Goal: Information Seeking & Learning: Learn about a topic

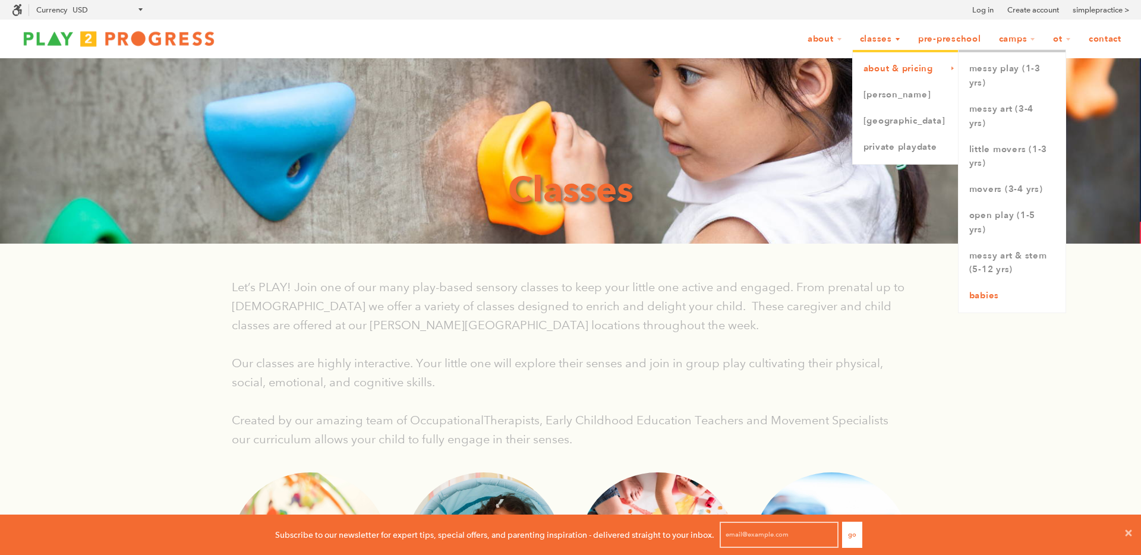
click at [989, 291] on link "Babies" at bounding box center [1012, 296] width 107 height 26
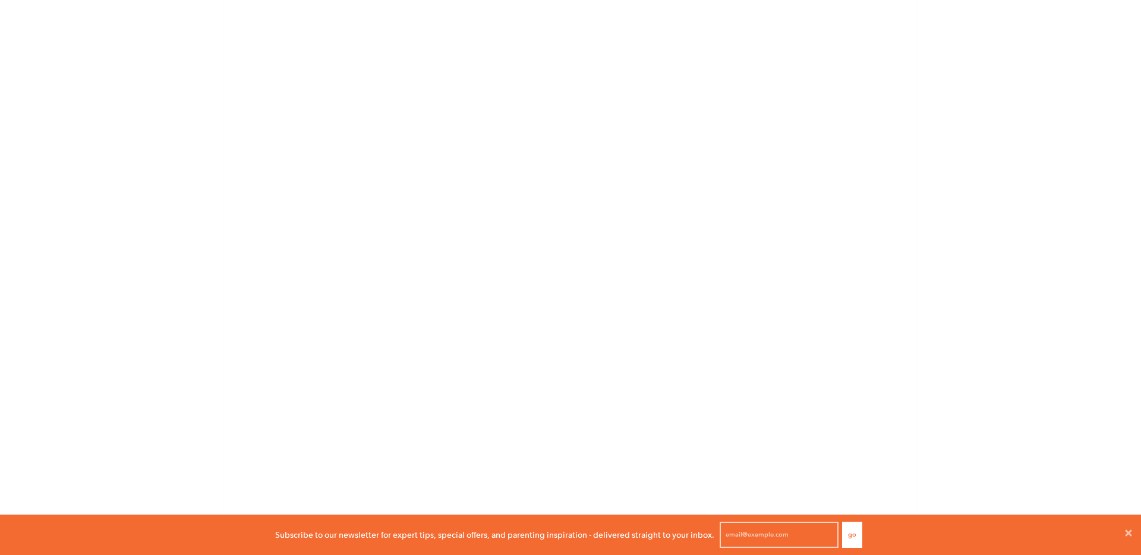
scroll to position [1010, 0]
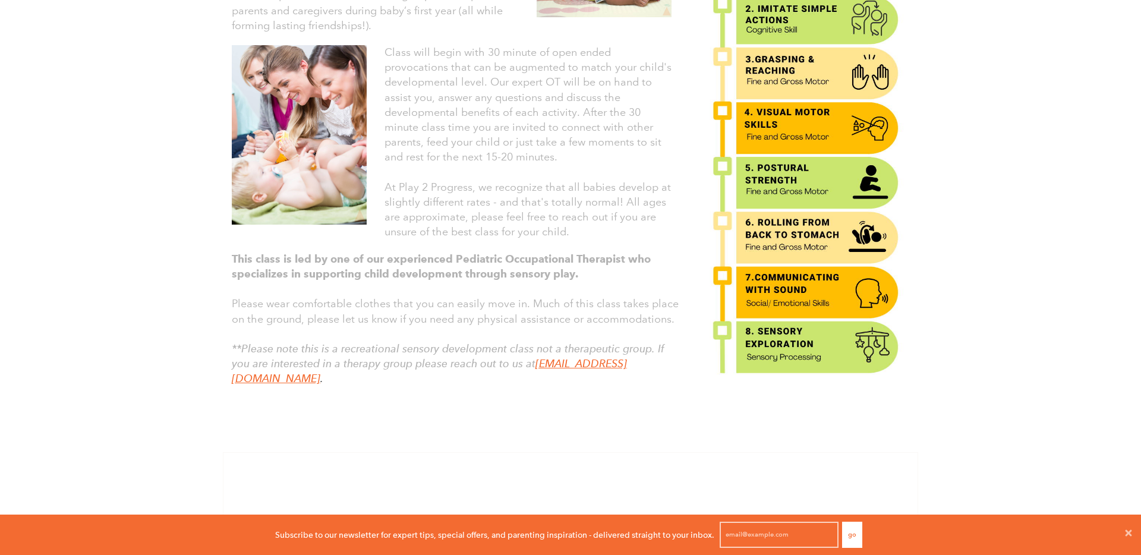
scroll to position [0, 0]
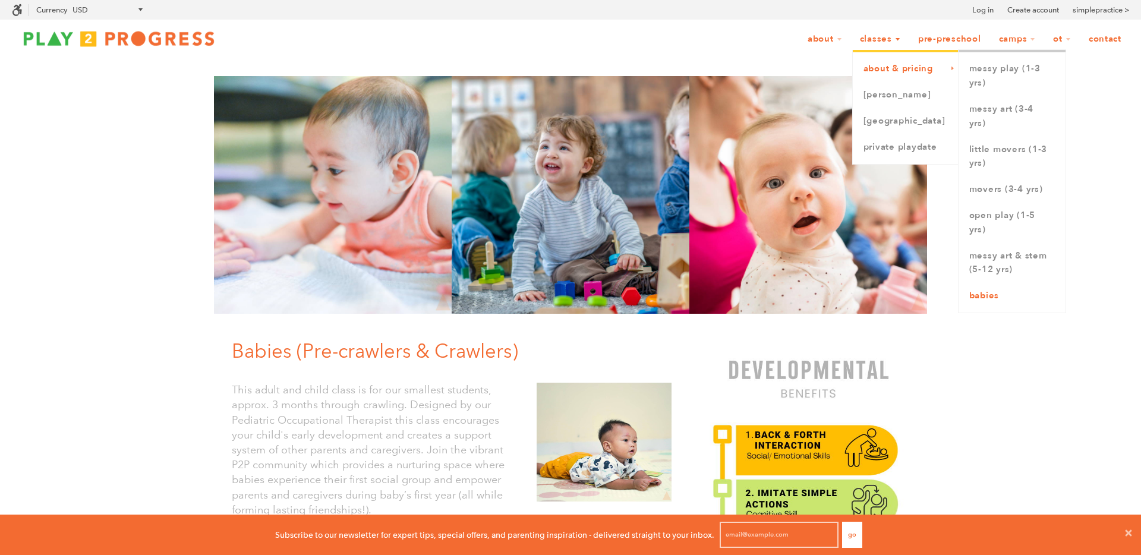
click at [1016, 299] on link "Babies" at bounding box center [1012, 296] width 107 height 26
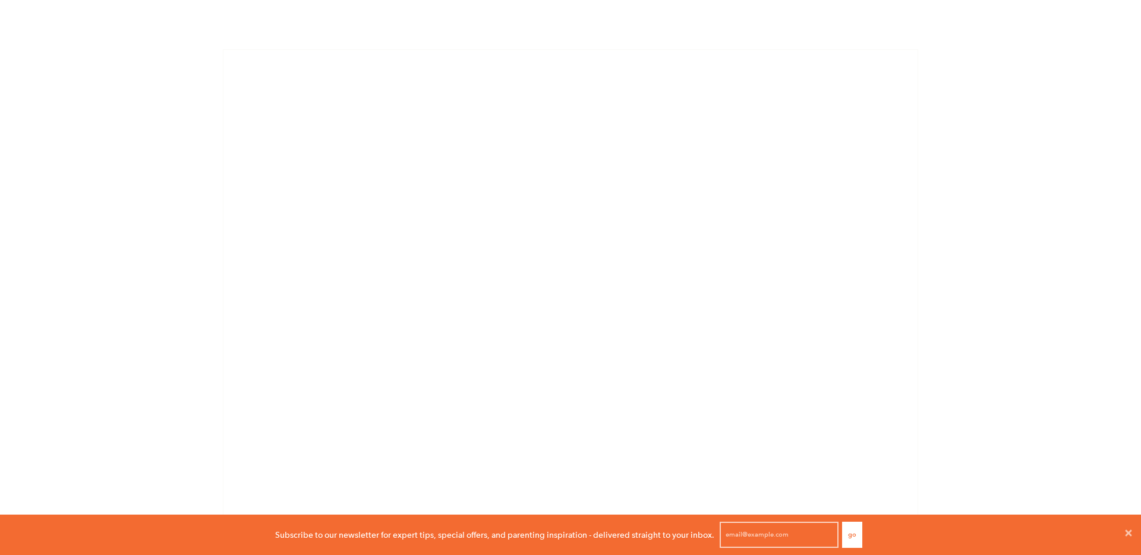
scroll to position [889, 0]
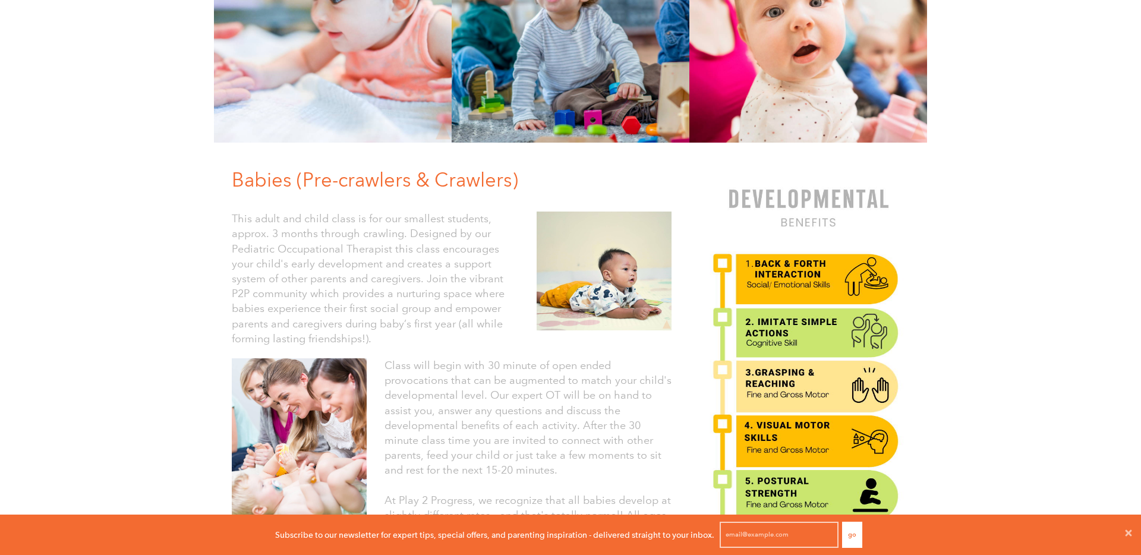
scroll to position [175, 0]
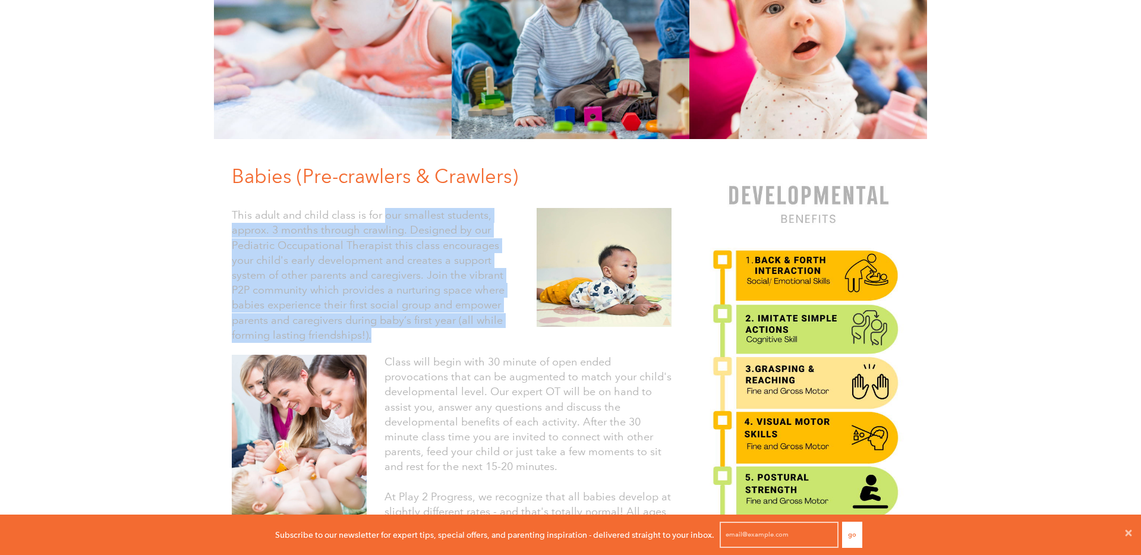
drag, startPoint x: 382, startPoint y: 213, endPoint x: 435, endPoint y: 343, distance: 140.3
click at [434, 342] on p "This adult and child class is for our smallest students, approx. 3 months throu…" at bounding box center [375, 275] width 287 height 135
click at [435, 343] on div "This adult and child class is for our smallest students, approx. 3 months throu…" at bounding box center [452, 269] width 458 height 159
drag, startPoint x: 332, startPoint y: 202, endPoint x: 409, endPoint y: 350, distance: 167.5
click at [408, 349] on div "Babies (Pre-crawlers & Crawlers) This adult and child class is for our smallest…" at bounding box center [452, 444] width 476 height 563
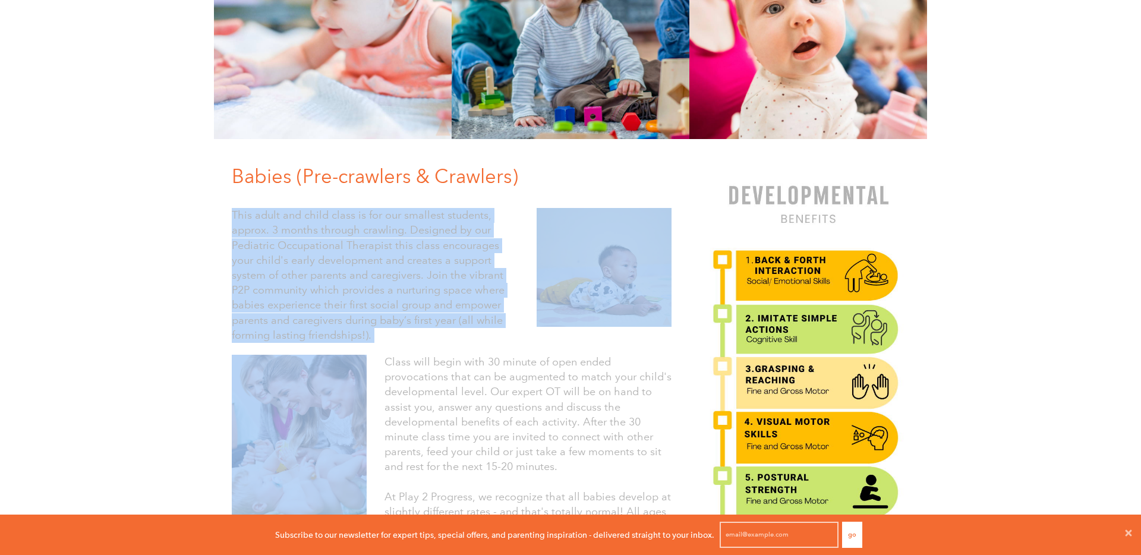
click at [409, 350] on div "Class will begin with 30 minute of open ended provocations that can be augmente…" at bounding box center [452, 452] width 458 height 207
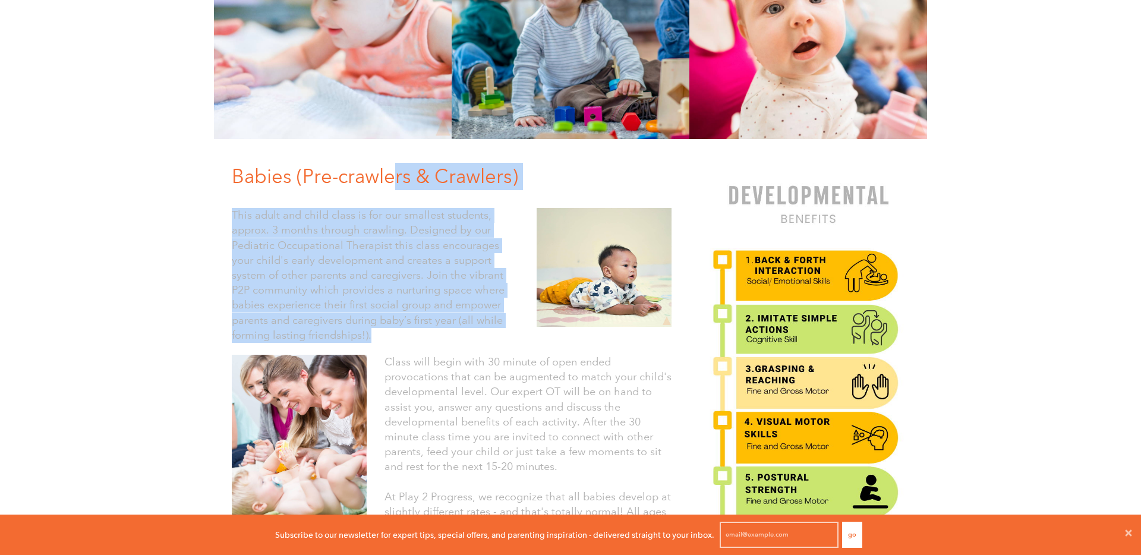
drag, startPoint x: 398, startPoint y: 182, endPoint x: 413, endPoint y: 347, distance: 165.9
click at [412, 346] on div "Babies (Pre-crawlers & Crawlers) This adult and child class is for our smallest…" at bounding box center [452, 444] width 476 height 563
click at [413, 347] on div "This adult and child class is for our smallest students, approx. 3 months throu…" at bounding box center [452, 269] width 458 height 159
drag, startPoint x: 426, startPoint y: 207, endPoint x: 438, endPoint y: 339, distance: 132.5
click at [437, 338] on div "This adult and child class is for our smallest students, approx. 3 months throu…" at bounding box center [452, 269] width 458 height 159
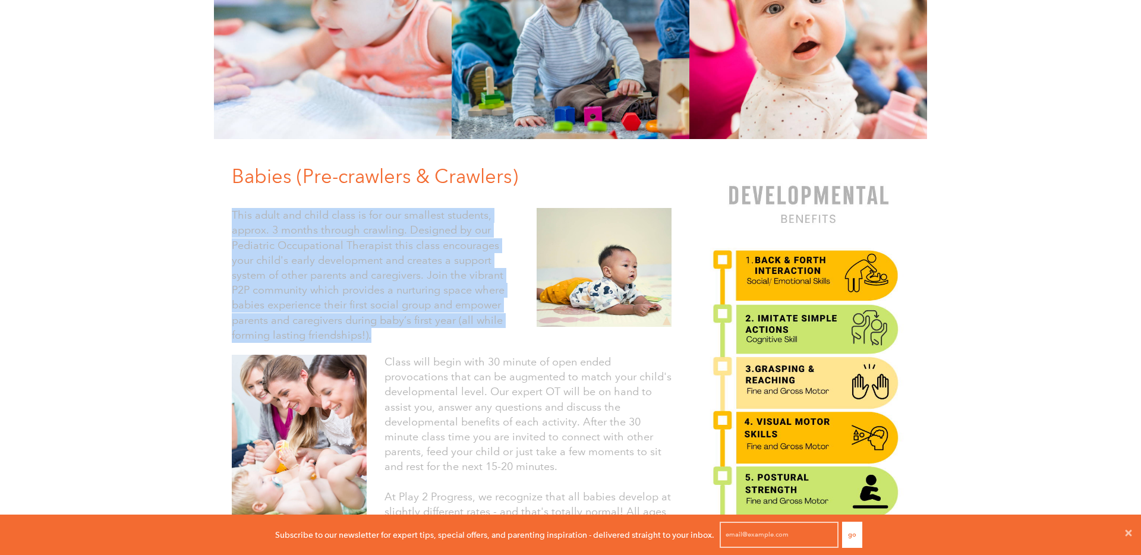
click at [438, 339] on p "This adult and child class is for our smallest students, approx. 3 months throu…" at bounding box center [375, 275] width 287 height 135
drag, startPoint x: 404, startPoint y: 207, endPoint x: 460, endPoint y: 364, distance: 167.1
click at [457, 362] on div "Babies (Pre-crawlers & Crawlers) This adult and child class is for our smallest…" at bounding box center [452, 444] width 476 height 563
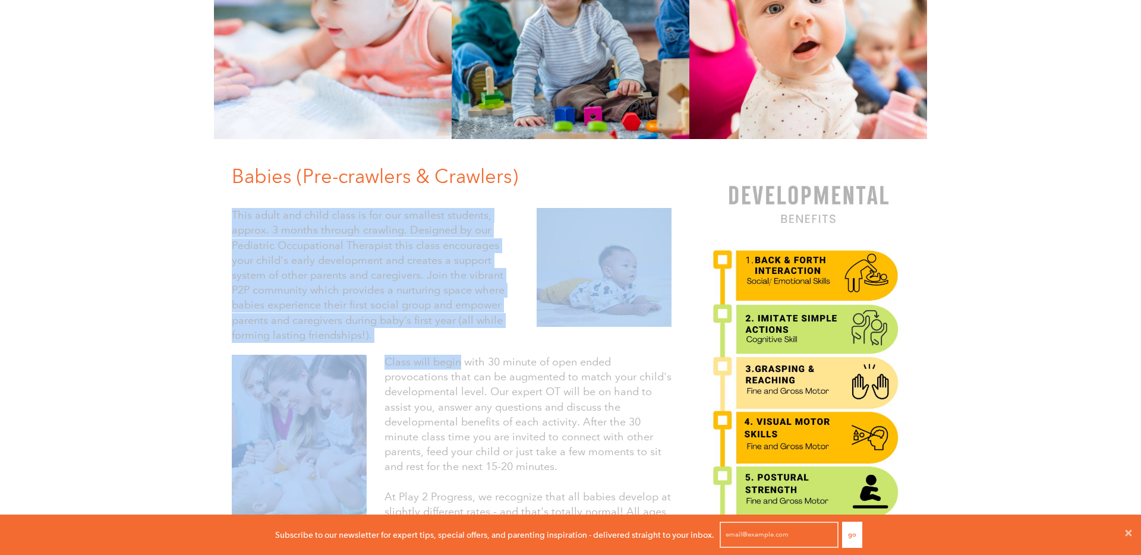
click at [460, 364] on font "Class will begin with 30 minute of open ended provocations that can be augmente…" at bounding box center [528, 414] width 287 height 118
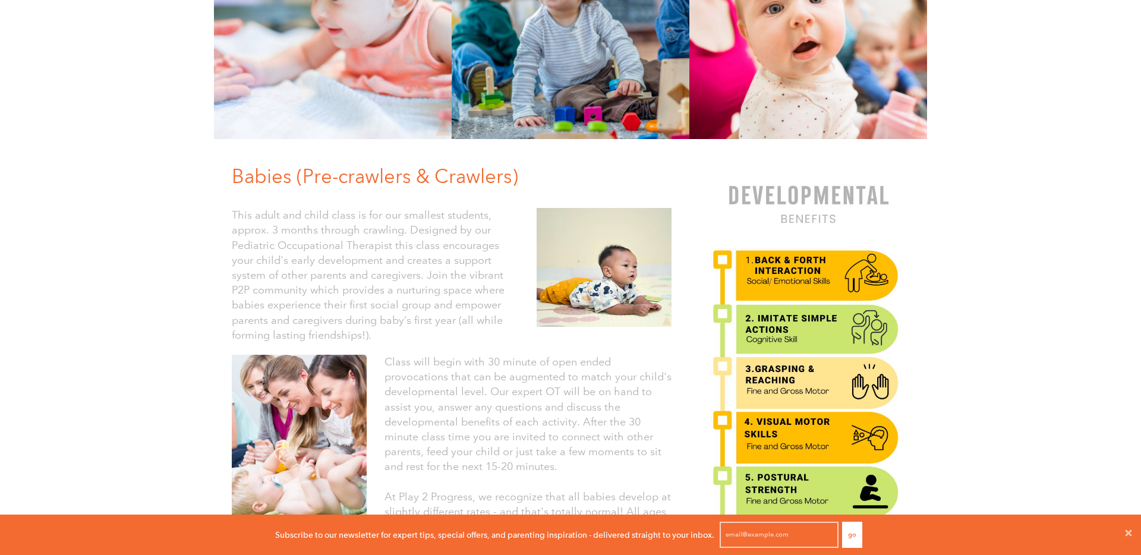
click at [506, 362] on font "Class will begin with 30 minute of open ended provocations that can be augmente…" at bounding box center [528, 414] width 287 height 118
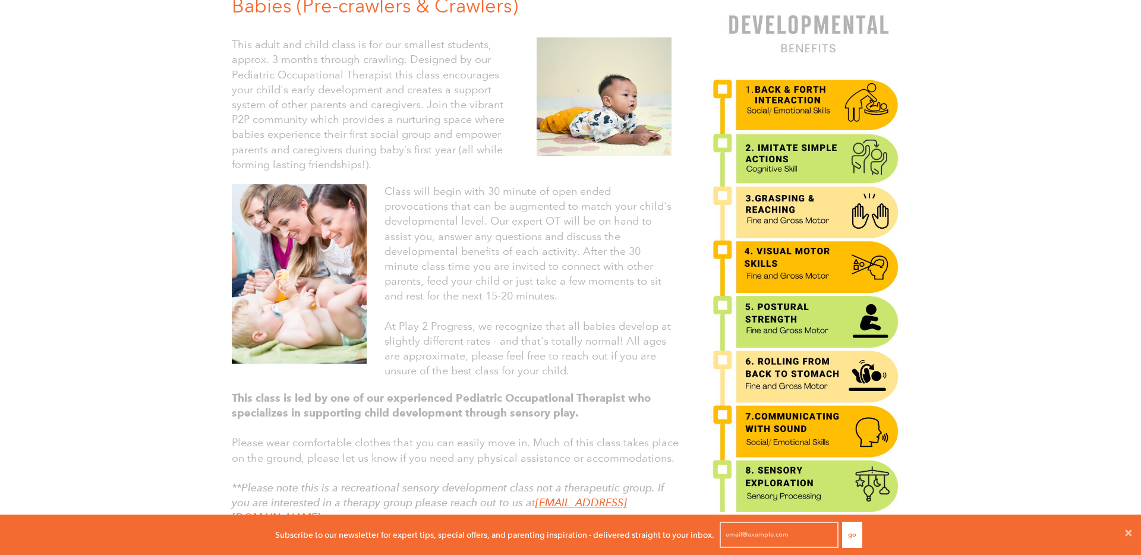
scroll to position [357, 0]
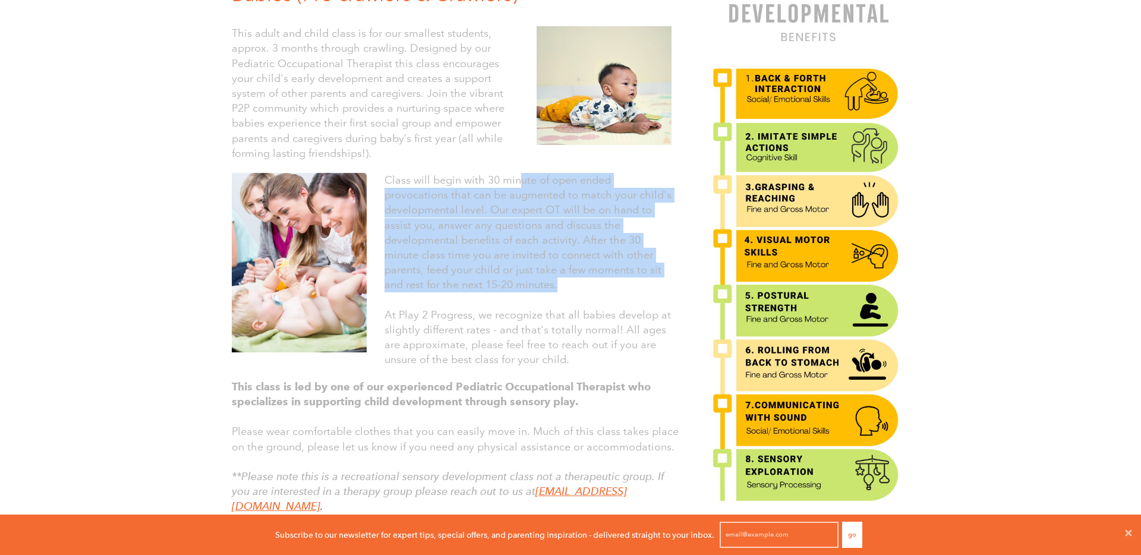
drag, startPoint x: 520, startPoint y: 174, endPoint x: 568, endPoint y: 304, distance: 138.6
click at [567, 302] on div "Class will begin with 30 minute of open ended provocations that can be augmente…" at bounding box center [528, 270] width 287 height 195
click at [568, 304] on p at bounding box center [528, 300] width 287 height 15
drag, startPoint x: 468, startPoint y: 181, endPoint x: 596, endPoint y: 282, distance: 162.9
click at [593, 279] on p "Class will begin with 30 minute of open ended provocations that can be augmente…" at bounding box center [528, 233] width 287 height 120
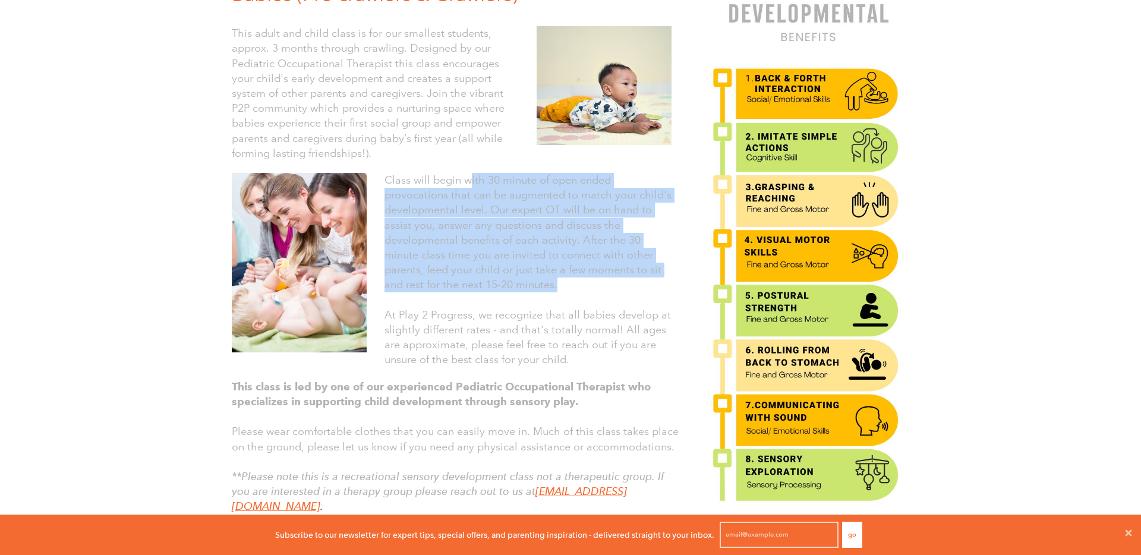
click at [596, 282] on p "Class will begin with 30 minute of open ended provocations that can be augmente…" at bounding box center [528, 233] width 287 height 120
drag, startPoint x: 561, startPoint y: 300, endPoint x: 621, endPoint y: 366, distance: 89.2
click at [619, 365] on div "Class will begin with 30 minute of open ended provocations that can be augmente…" at bounding box center [528, 270] width 287 height 195
click at [621, 366] on p "At Play 2 Progress, we recognize that all babies develop at slightly different …" at bounding box center [528, 338] width 287 height 60
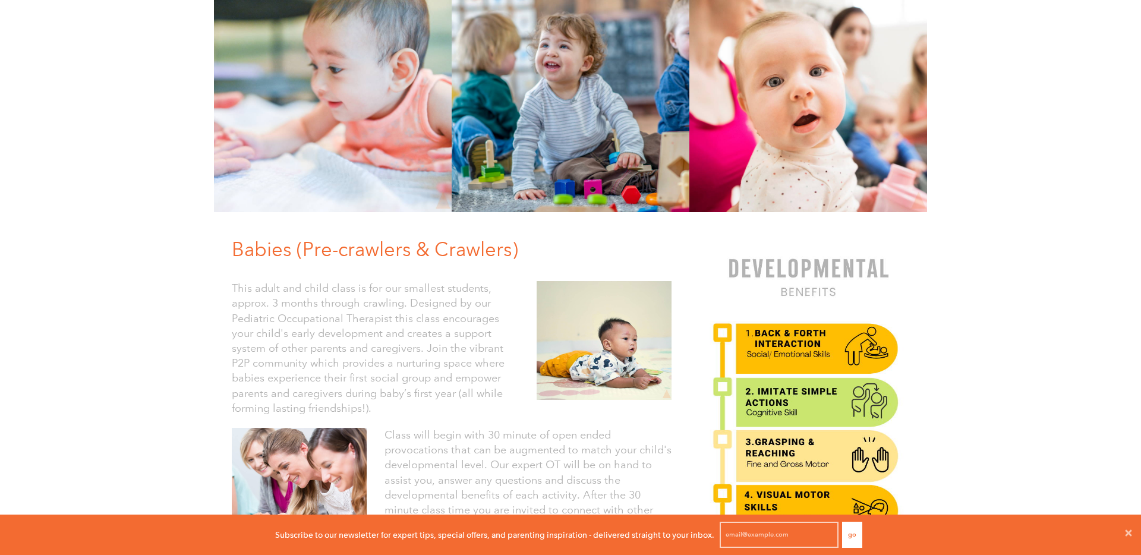
scroll to position [0, 0]
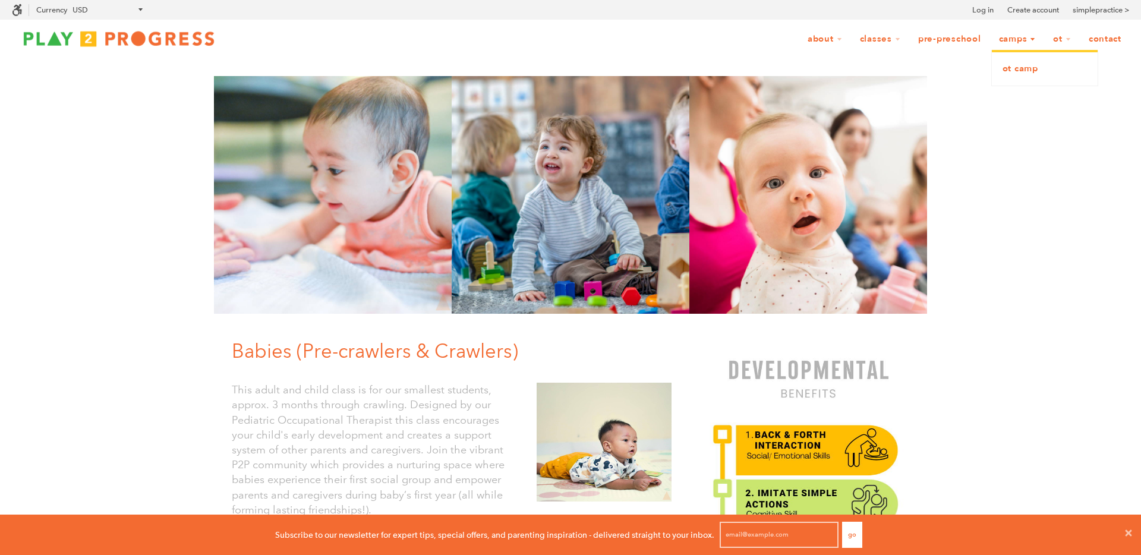
click at [1021, 70] on link "OT Camp" at bounding box center [1045, 69] width 106 height 26
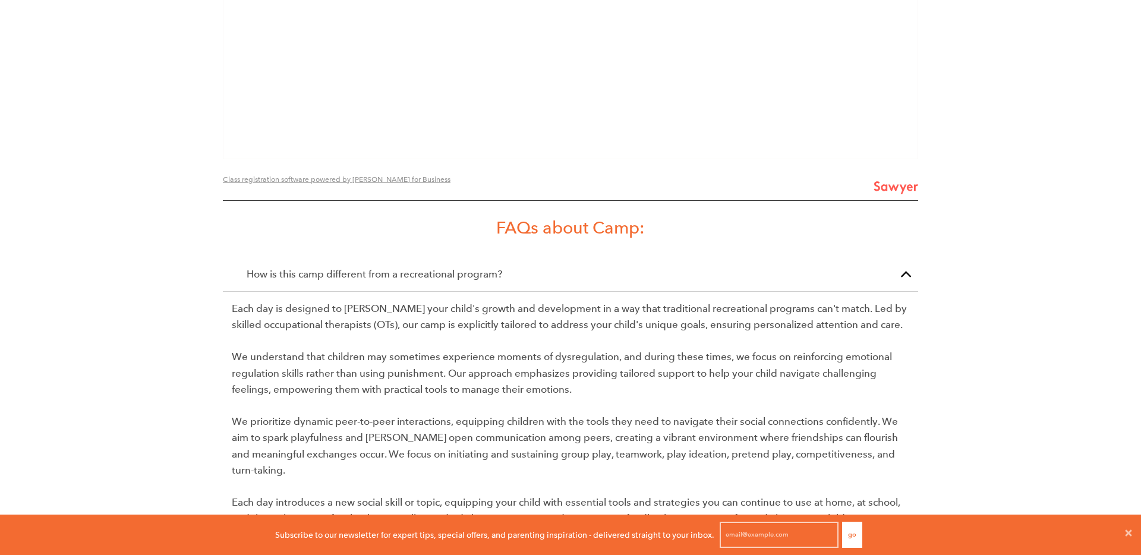
scroll to position [1918, 0]
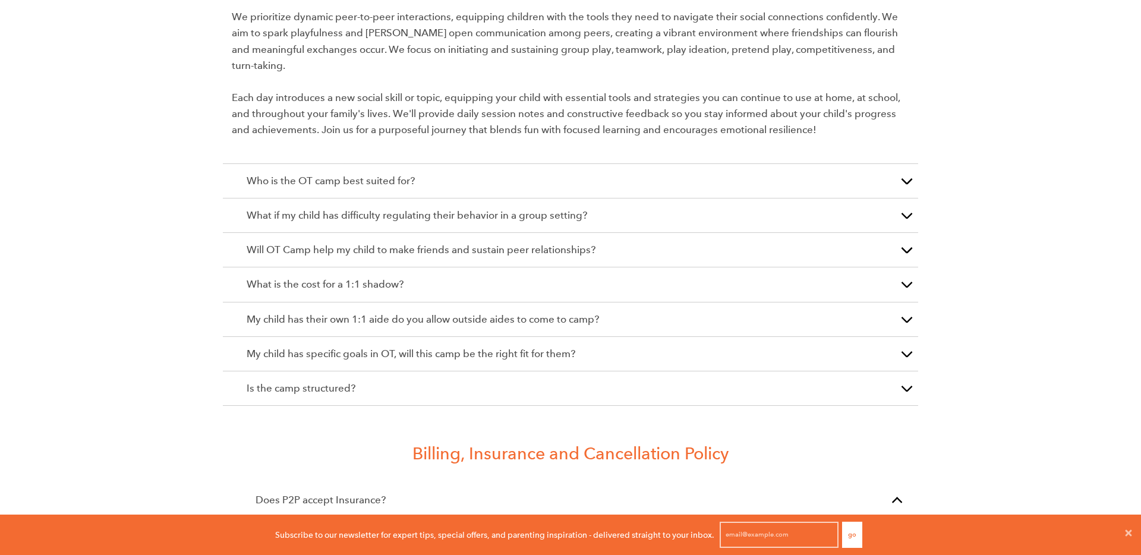
click at [508, 173] on p "Who is the OT camp best suited for?" at bounding box center [571, 181] width 648 height 16
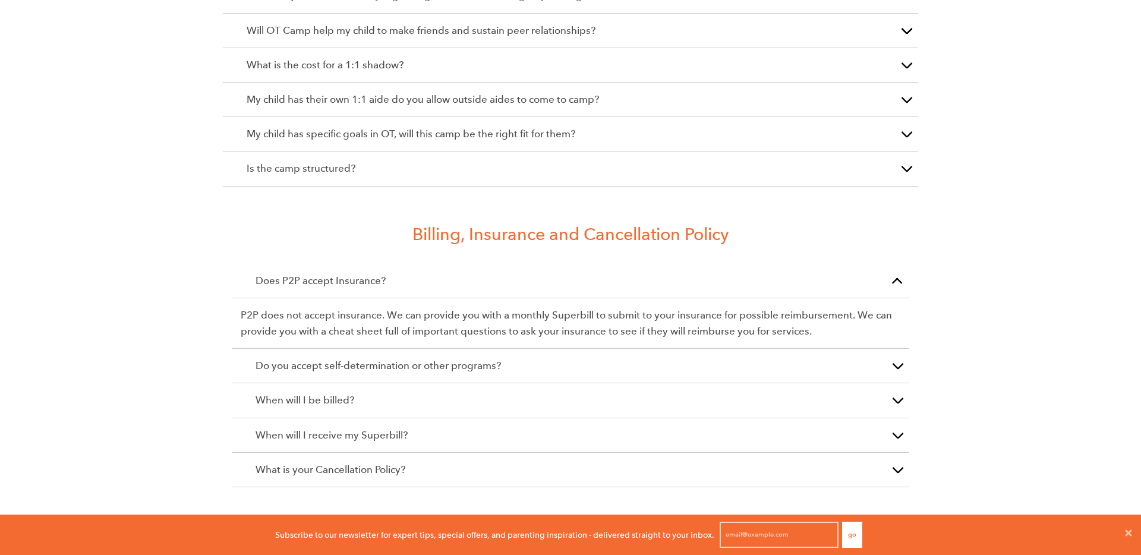
scroll to position [2110, 0]
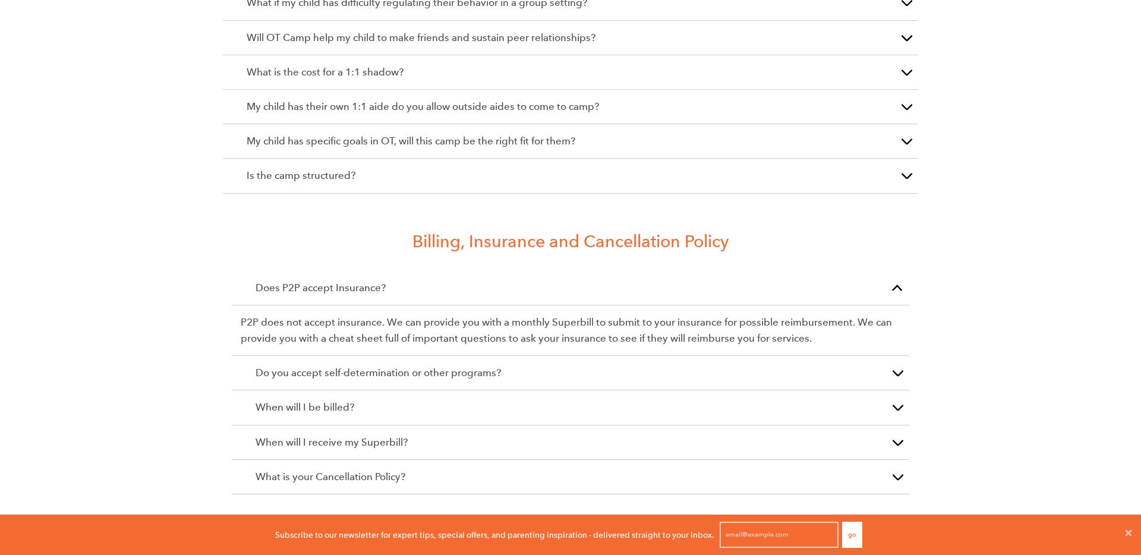
click at [466, 64] on p "What is the cost for a 1:1 shadow?" at bounding box center [571, 72] width 648 height 16
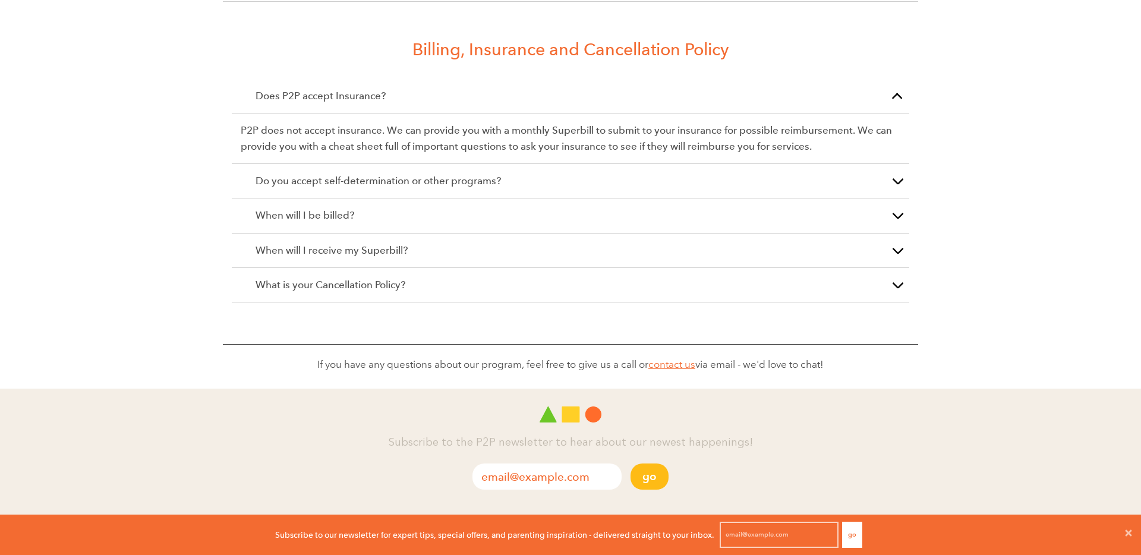
scroll to position [2303, 0]
click at [809, 163] on div "Do you accept self-determination or other programs?" at bounding box center [571, 180] width 678 height 34
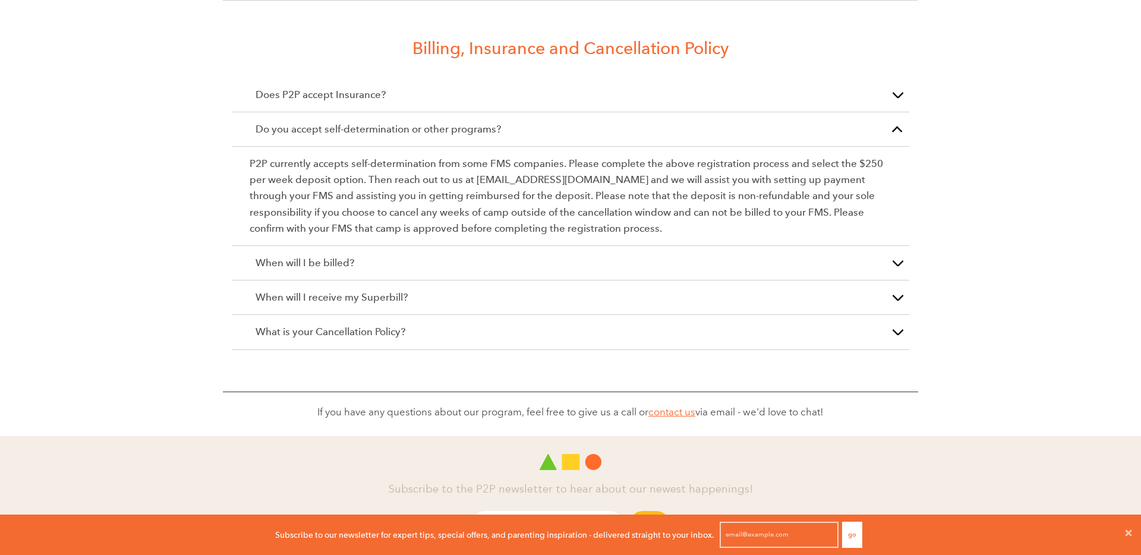
click at [687, 255] on p "When will I be billed?" at bounding box center [571, 263] width 630 height 16
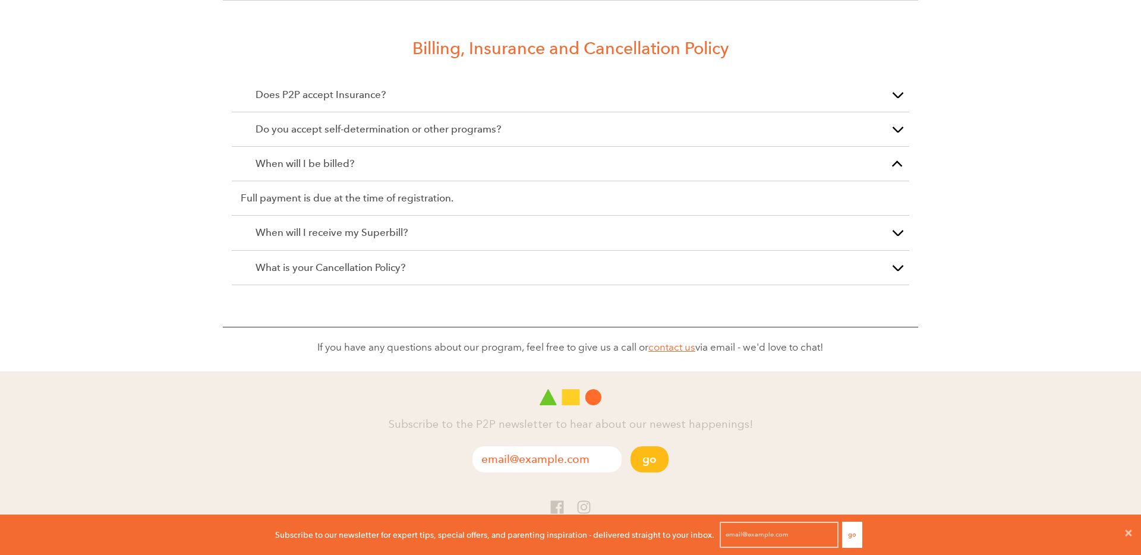
click at [1046, 355] on p at bounding box center [570, 363] width 1141 height 16
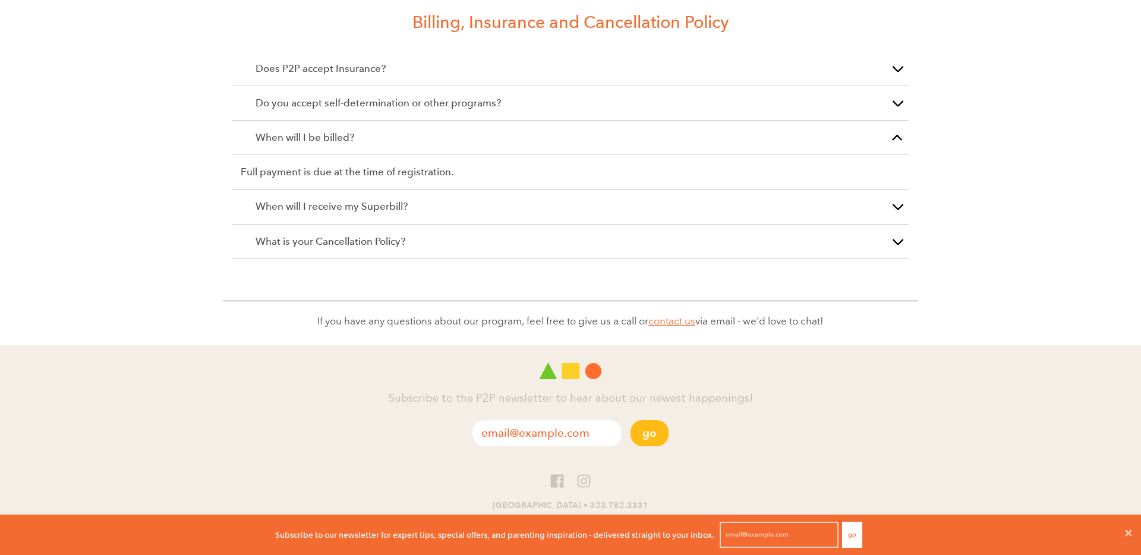
scroll to position [2338, 0]
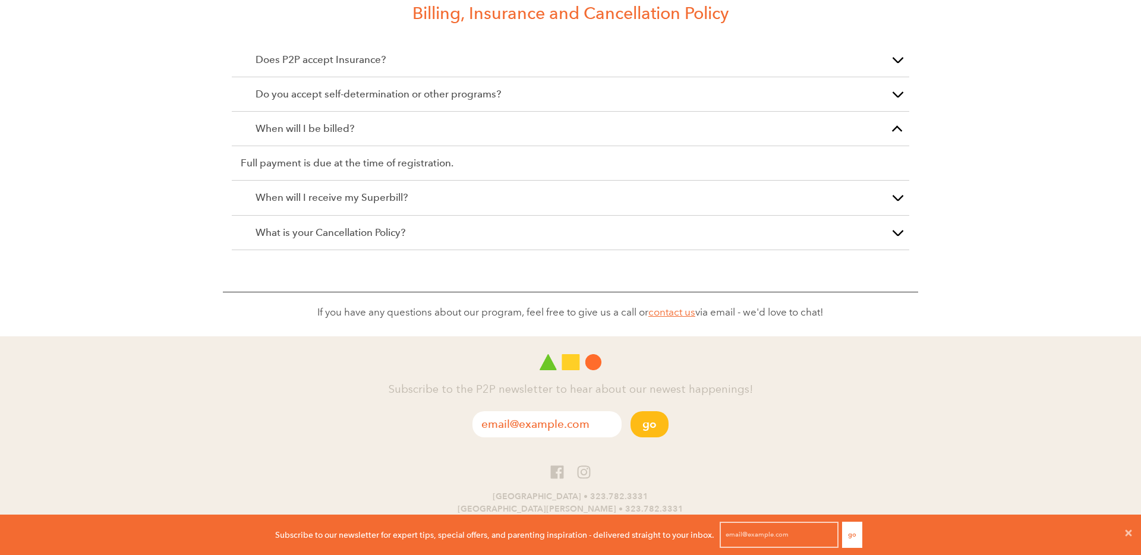
click at [859, 225] on p "What is your Cancellation Policy?" at bounding box center [571, 233] width 630 height 16
click at [1016, 320] on p at bounding box center [570, 328] width 1141 height 16
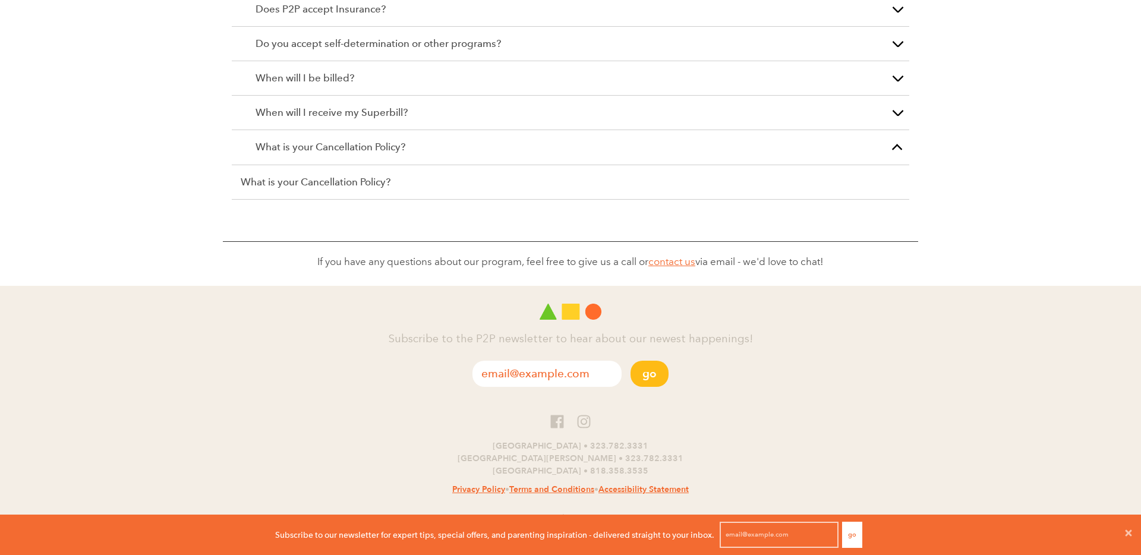
click at [583, 414] on icon at bounding box center [584, 421] width 15 height 15
